Goal: Complete application form

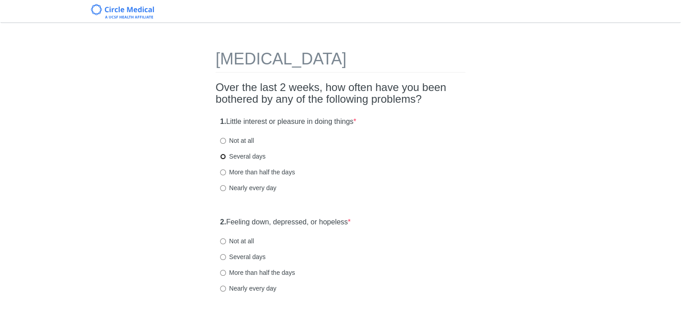
click at [223, 154] on input "Several days" at bounding box center [223, 156] width 6 height 6
radio input "true"
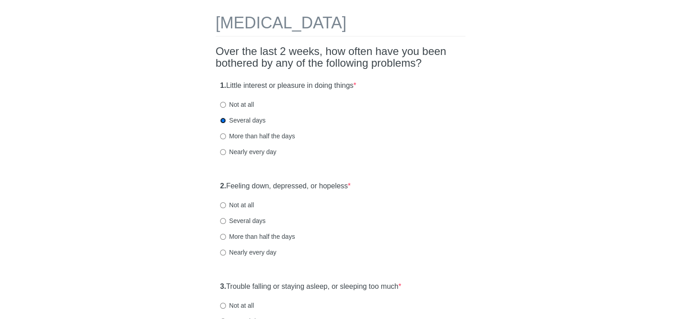
scroll to position [90, 0]
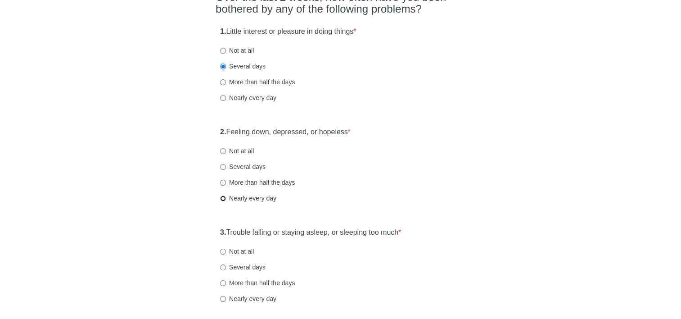
click at [225, 199] on input "Nearly every day" at bounding box center [223, 198] width 6 height 6
radio input "true"
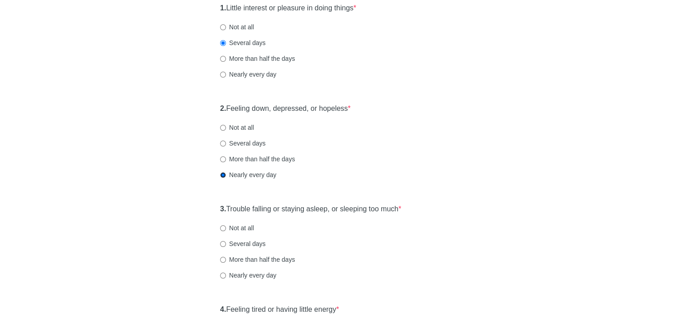
scroll to position [135, 0]
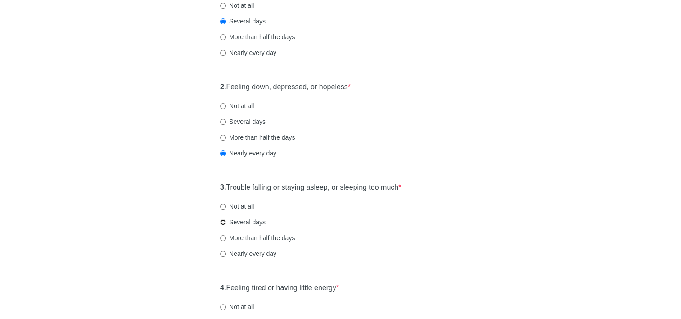
click at [221, 219] on input "Several days" at bounding box center [223, 222] width 6 height 6
radio input "true"
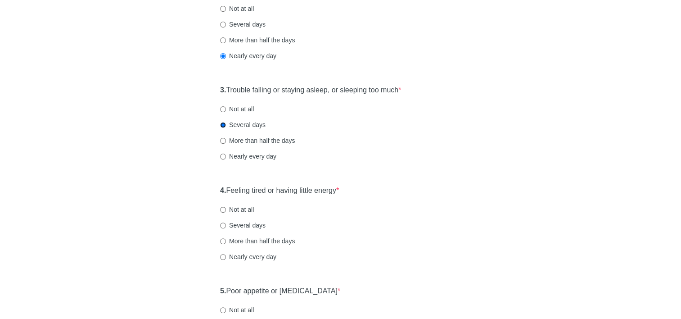
scroll to position [270, 0]
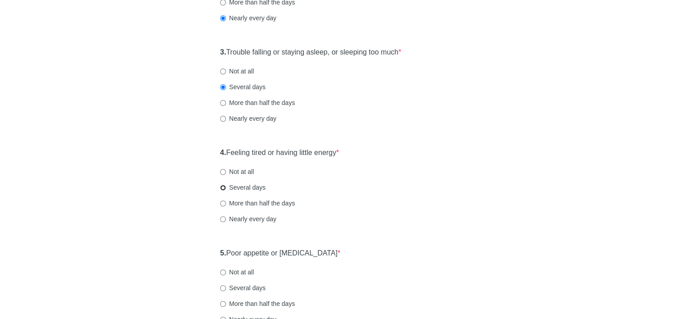
click at [221, 189] on input "Several days" at bounding box center [223, 188] width 6 height 6
radio input "true"
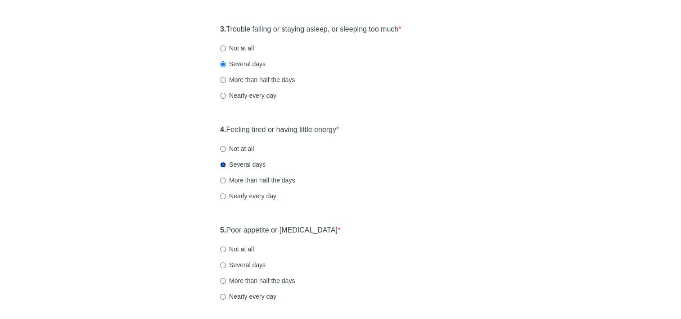
scroll to position [315, 0]
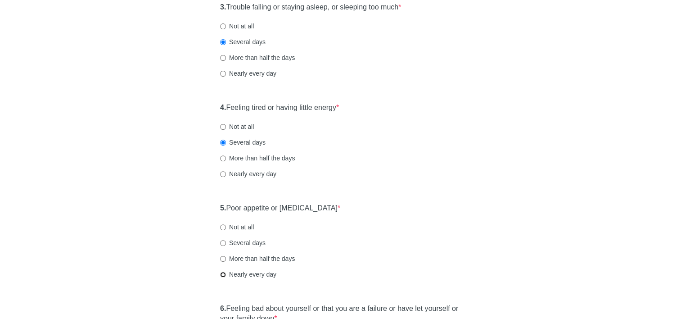
click at [223, 273] on input "Nearly every day" at bounding box center [223, 274] width 6 height 6
radio input "true"
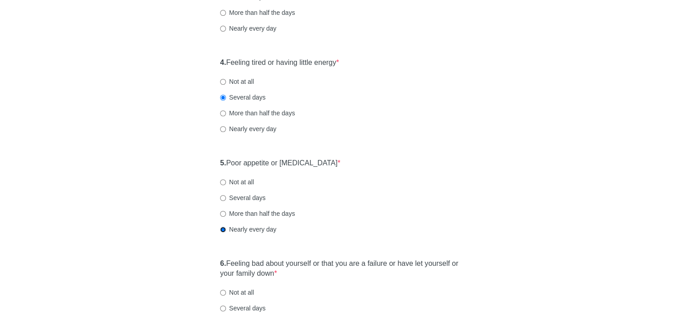
scroll to position [405, 0]
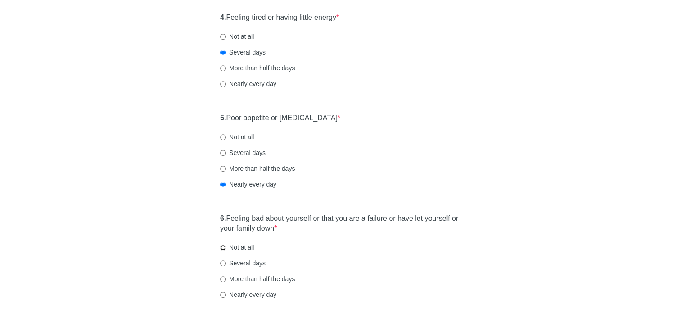
click at [225, 248] on input "Not at all" at bounding box center [223, 247] width 6 height 6
radio input "true"
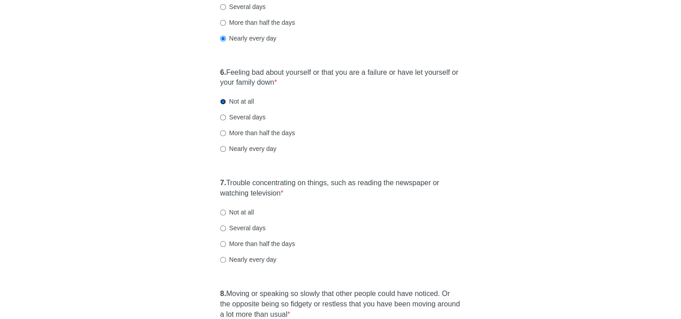
scroll to position [630, 0]
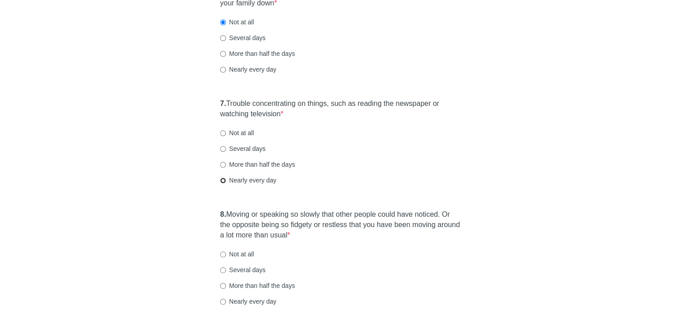
drag, startPoint x: 223, startPoint y: 180, endPoint x: 241, endPoint y: 195, distance: 23.0
click at [223, 180] on input "Nearly every day" at bounding box center [223, 180] width 6 height 6
radio input "true"
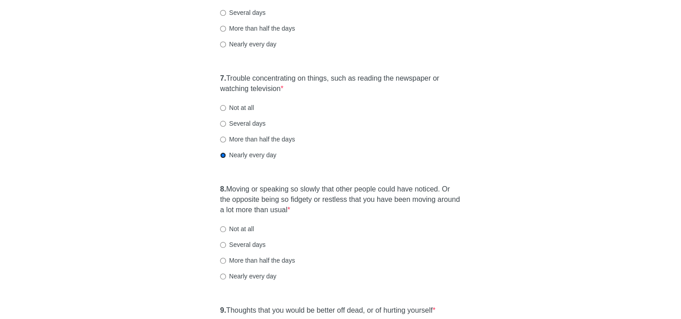
scroll to position [675, 0]
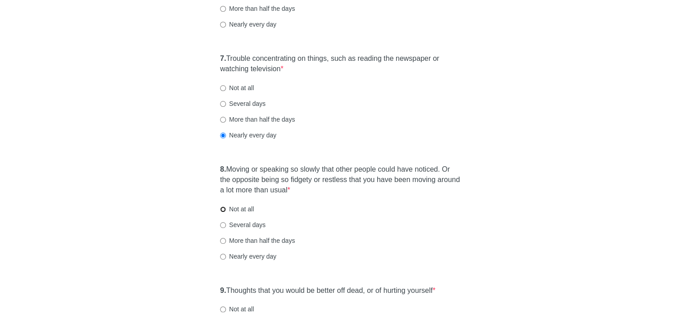
click at [221, 211] on input "Not at all" at bounding box center [223, 209] width 6 height 6
radio input "true"
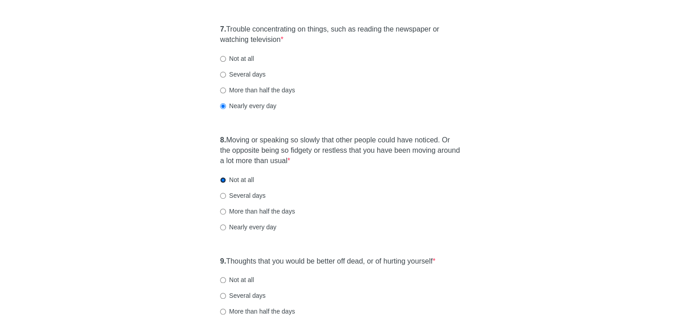
scroll to position [765, 0]
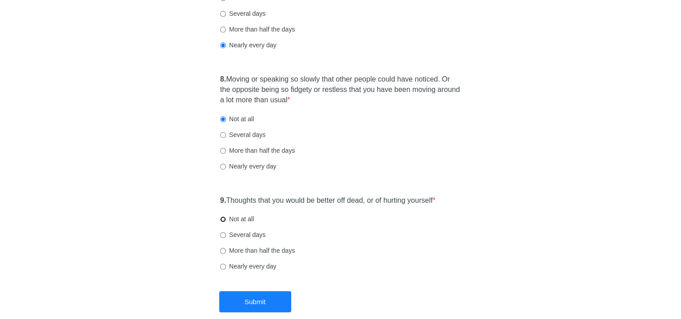
click at [221, 220] on input "Not at all" at bounding box center [223, 219] width 6 height 6
radio input "true"
click at [247, 303] on button "Submit" at bounding box center [255, 301] width 72 height 21
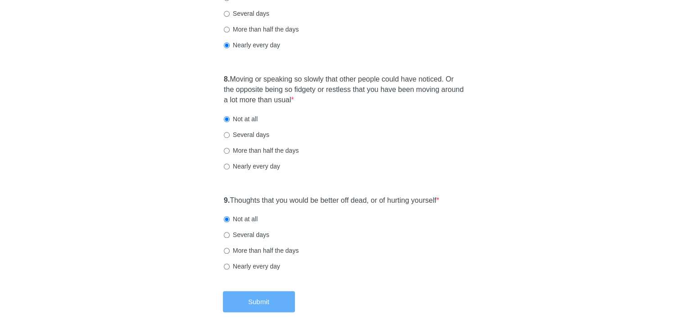
scroll to position [0, 0]
